Goal: Task Accomplishment & Management: Manage account settings

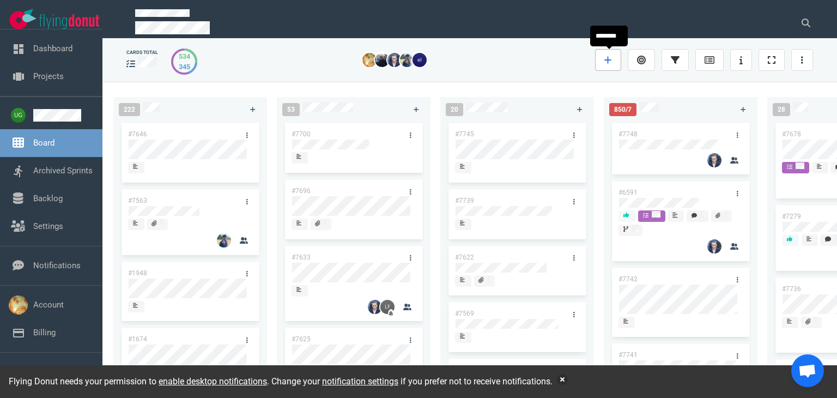
click at [600, 57] on link at bounding box center [608, 60] width 26 height 22
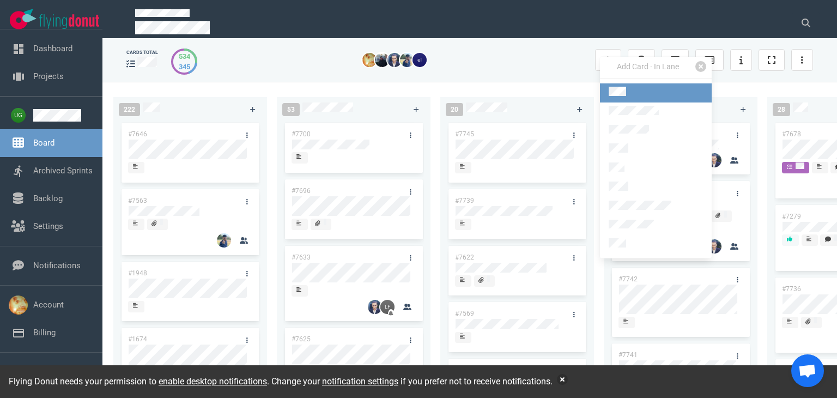
click at [623, 98] on link at bounding box center [656, 92] width 112 height 19
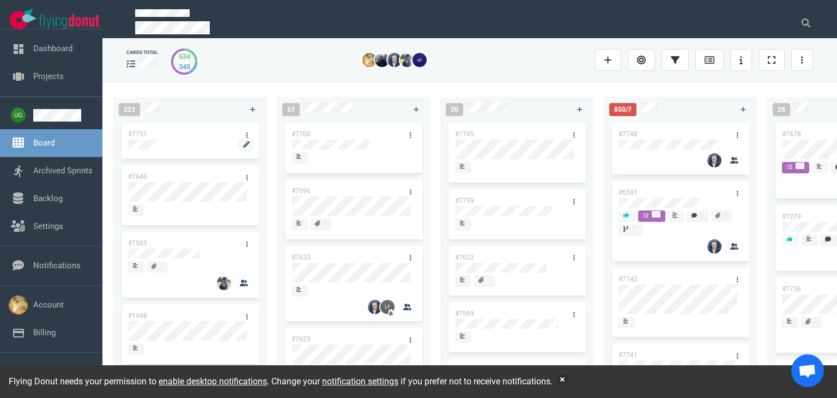
click at [166, 144] on div at bounding box center [190, 144] width 123 height 10
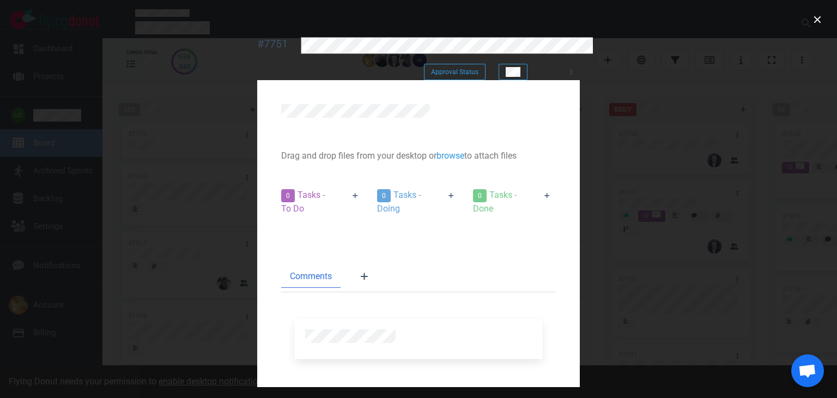
click at [304, 91] on div at bounding box center [418, 113] width 301 height 45
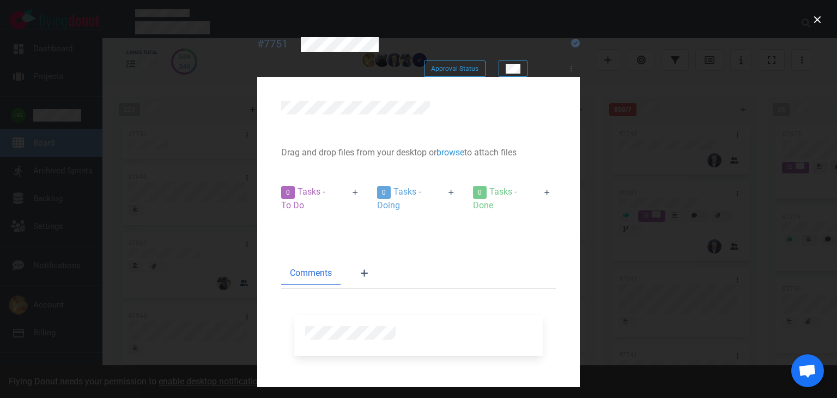
click at [281, 101] on div at bounding box center [418, 110] width 275 height 19
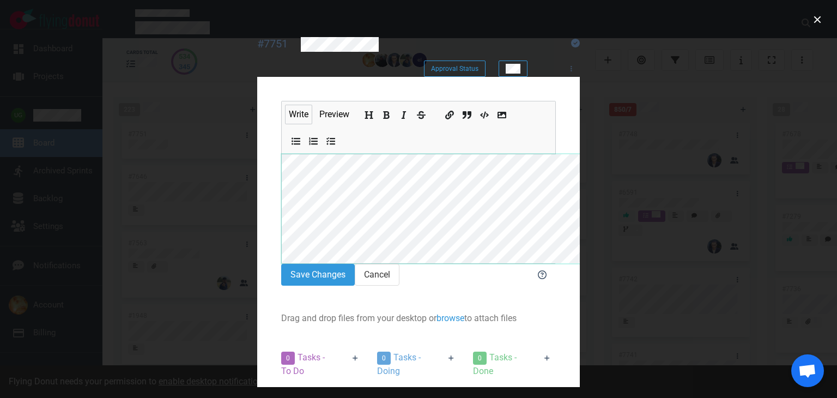
click at [244, 79] on section "#7751 Approval Status Approval Status Write Preview Save Changes Cancel Drag an…" at bounding box center [418, 298] width 349 height 574
click at [813, 26] on button "close" at bounding box center [817, 19] width 17 height 17
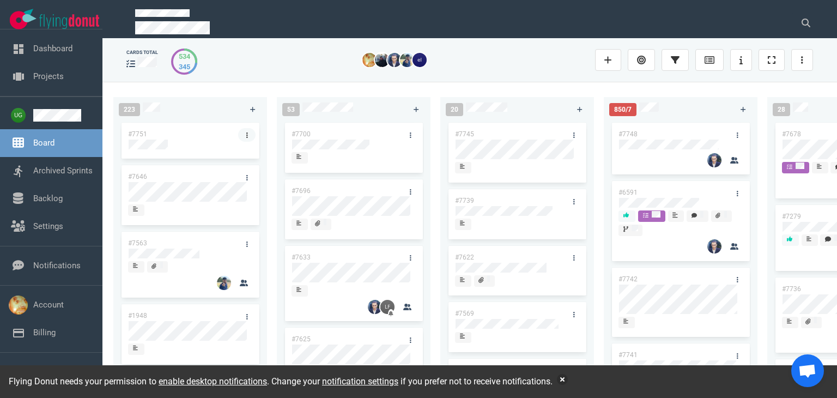
click at [240, 135] on link at bounding box center [246, 135] width 17 height 14
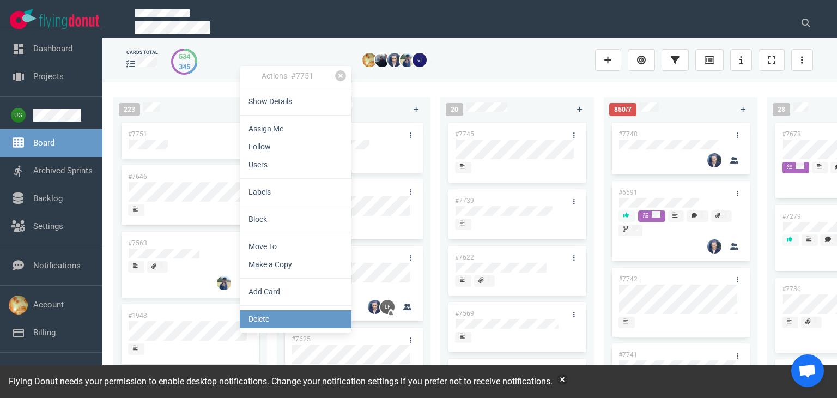
click at [277, 320] on link "Delete" at bounding box center [296, 319] width 112 height 18
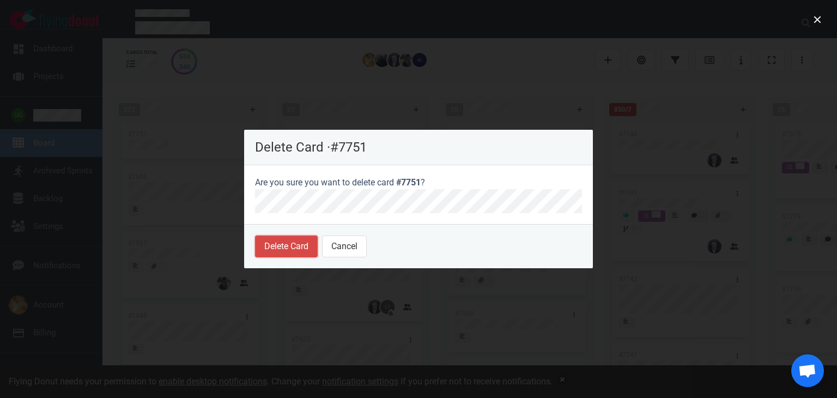
click at [295, 251] on button "Delete Card" at bounding box center [286, 246] width 63 height 22
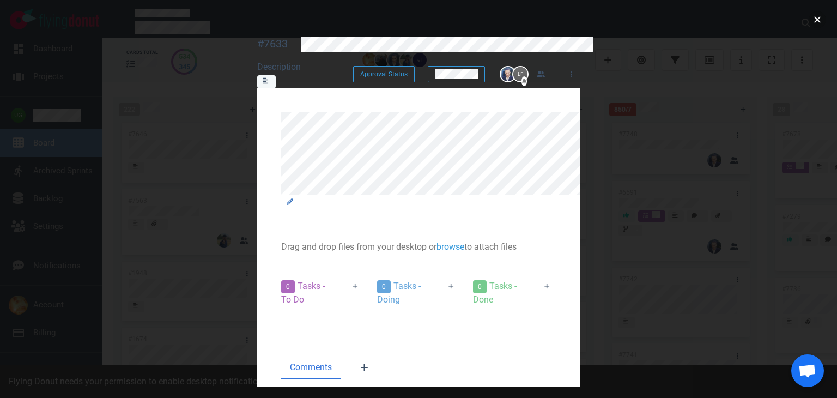
click at [817, 15] on button "close" at bounding box center [817, 19] width 17 height 17
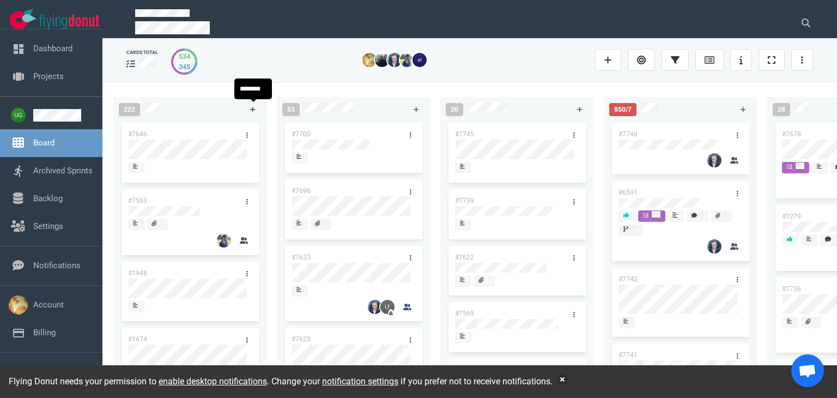
click at [257, 112] on link at bounding box center [252, 109] width 17 height 14
click at [256, 105] on link at bounding box center [252, 109] width 17 height 14
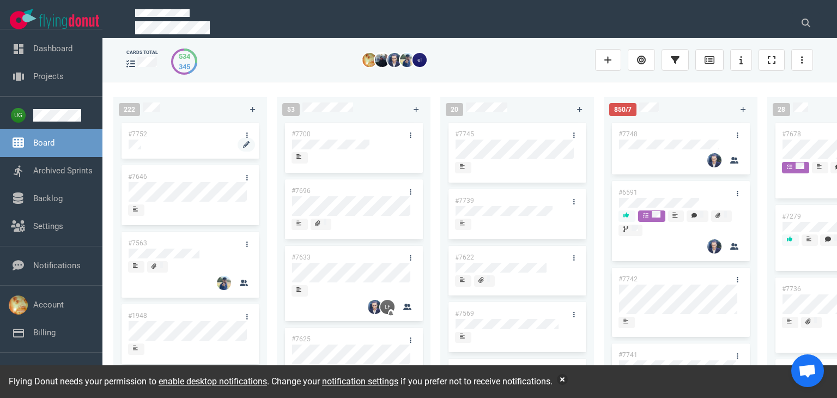
click at [188, 144] on div at bounding box center [190, 144] width 123 height 10
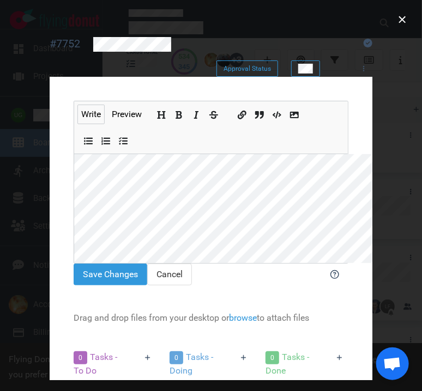
click at [146, 45] on div at bounding box center [221, 44] width 257 height 15
click at [50, 179] on section "Write Preview Save Changes Cancel Drag and drop files from your desktop or brow…" at bounding box center [211, 318] width 323 height 482
click at [50, 181] on section "Write Preview Save Changes Cancel Drag and drop files from your desktop or brow…" at bounding box center [211, 318] width 323 height 482
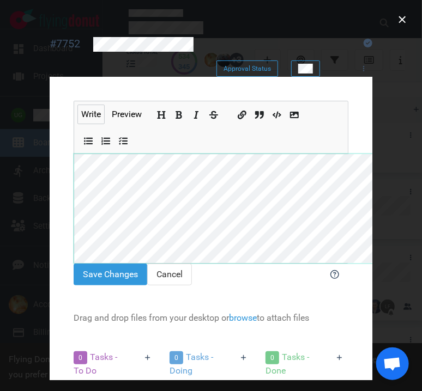
click at [50, 101] on section "Write Preview Save Changes Cancel Drag and drop files from your desktop or brow…" at bounding box center [211, 318] width 323 height 482
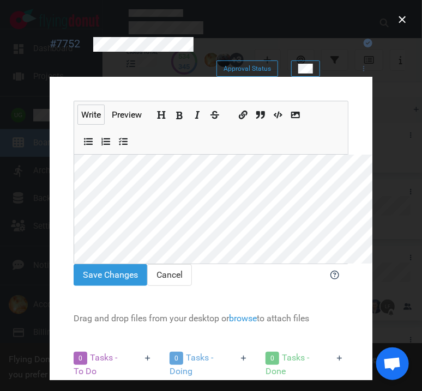
click at [175, 111] on icon "Add bold text" at bounding box center [179, 115] width 9 height 9
click at [176, 112] on icon "Add bold text" at bounding box center [179, 116] width 7 height 8
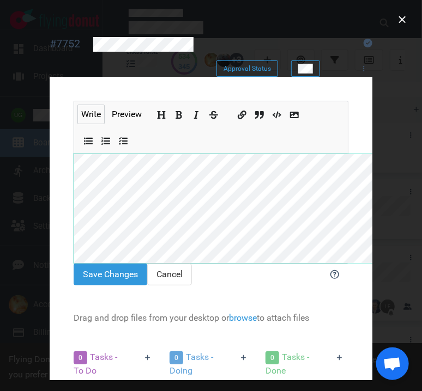
click at [50, 174] on section "Write Preview Save Changes Cancel Drag and drop files from your desktop or brow…" at bounding box center [211, 318] width 323 height 482
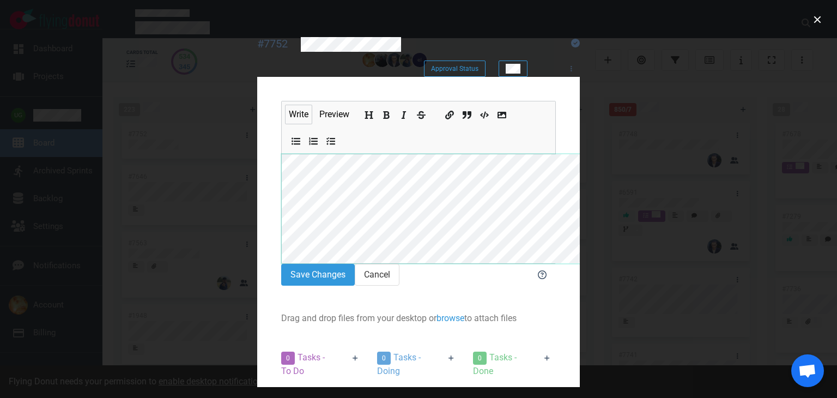
scroll to position [0, 0]
click at [281, 264] on button "Save Changes" at bounding box center [318, 275] width 74 height 22
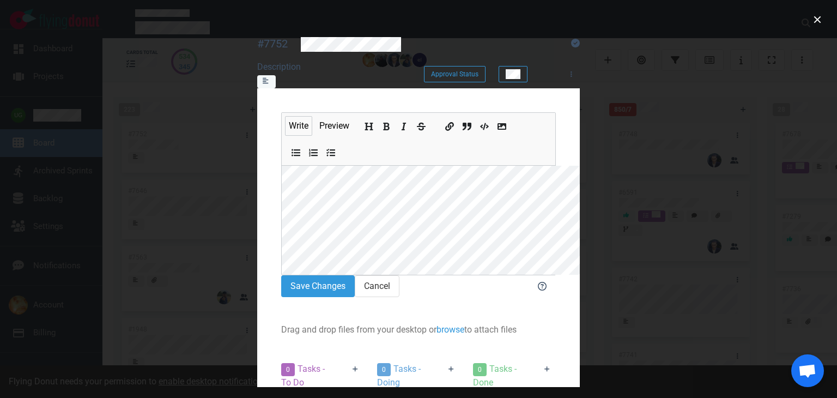
scroll to position [99, 0]
click at [281, 275] on button "Save Changes" at bounding box center [318, 286] width 74 height 22
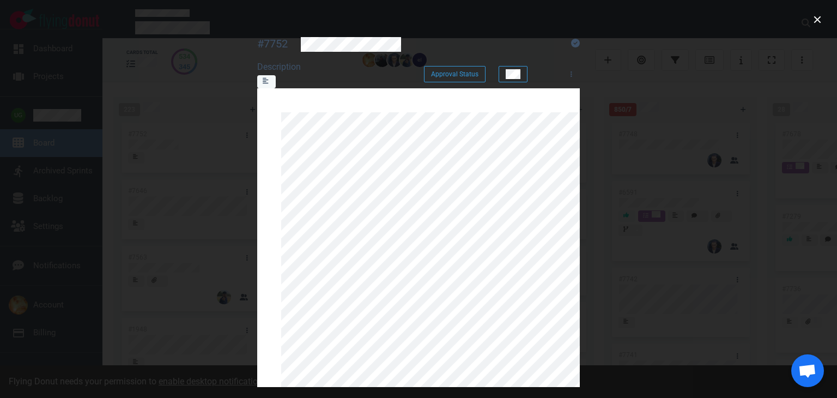
scroll to position [277, 0]
click at [257, 40] on div "#7752" at bounding box center [272, 44] width 31 height 14
copy div "#7752"
